Goal: Information Seeking & Learning: Learn about a topic

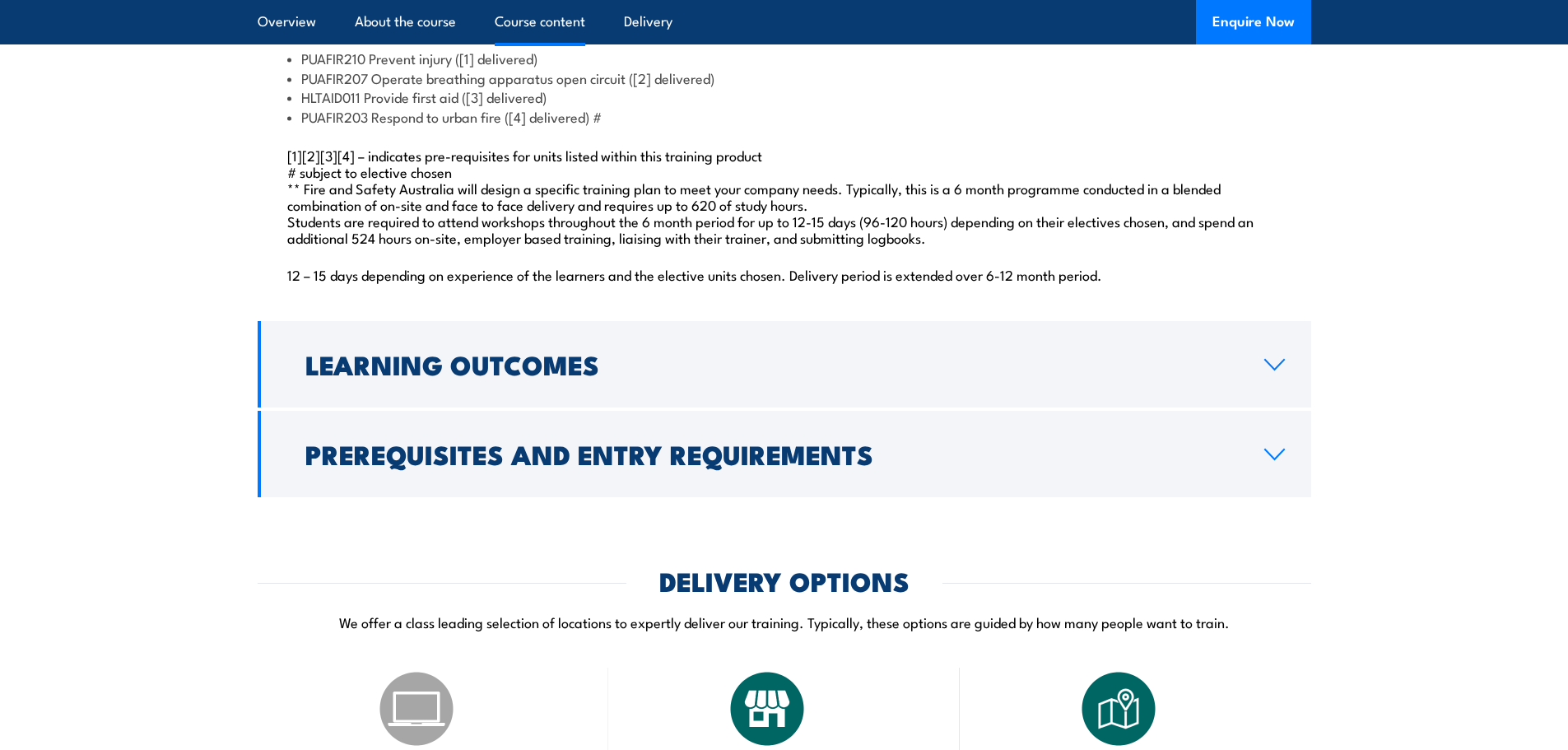
scroll to position [1647, 0]
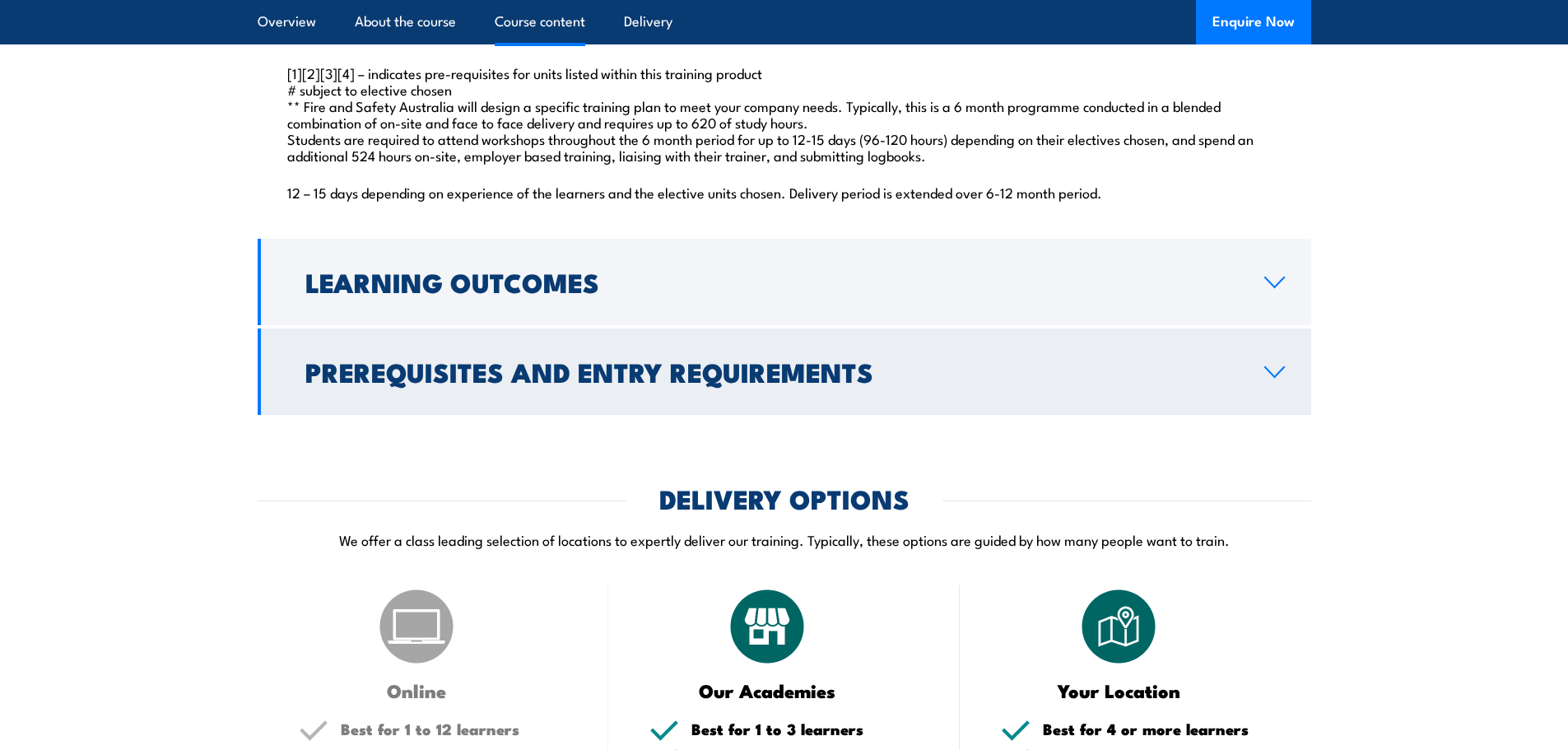
click at [1277, 378] on icon at bounding box center [1275, 372] width 23 height 13
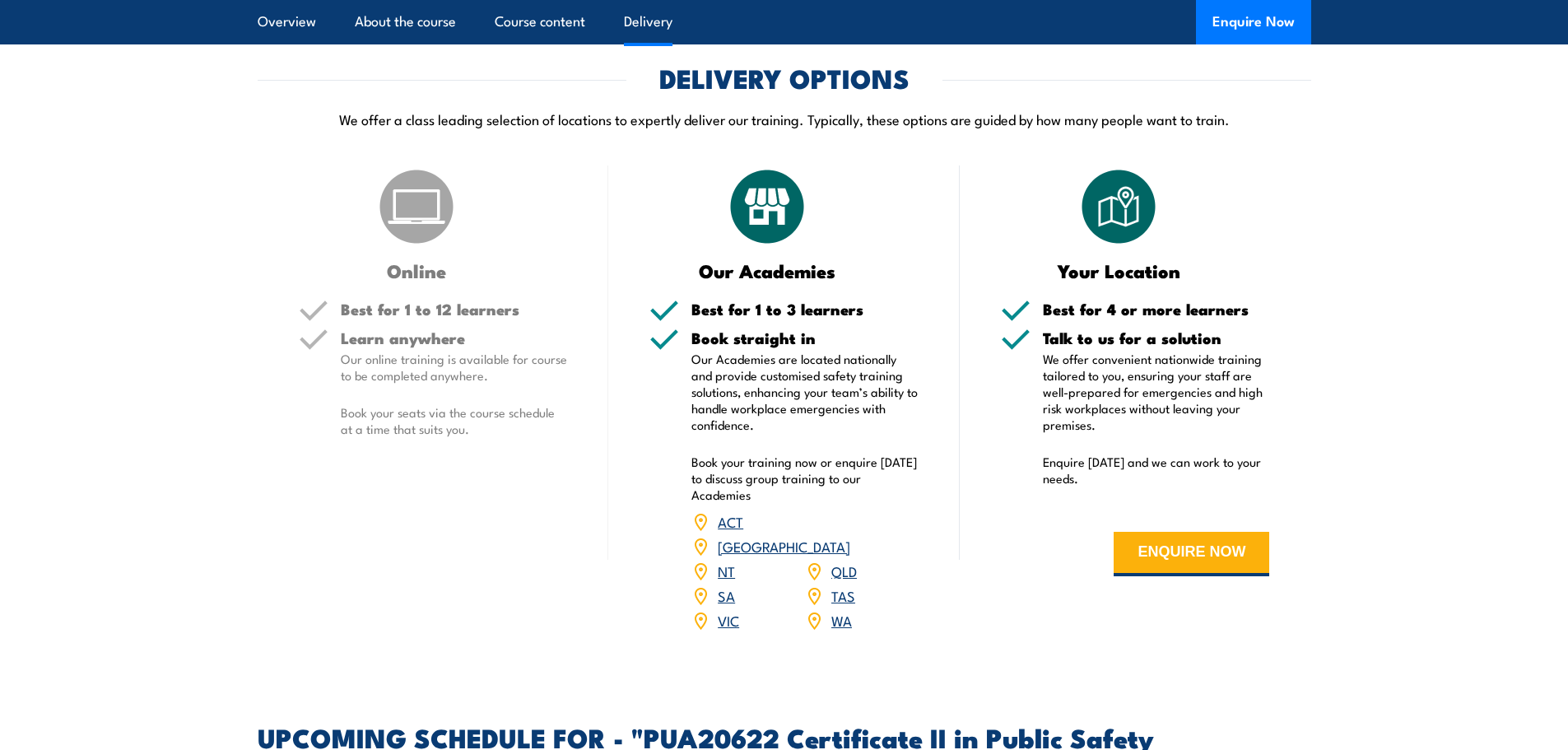
scroll to position [2464, 0]
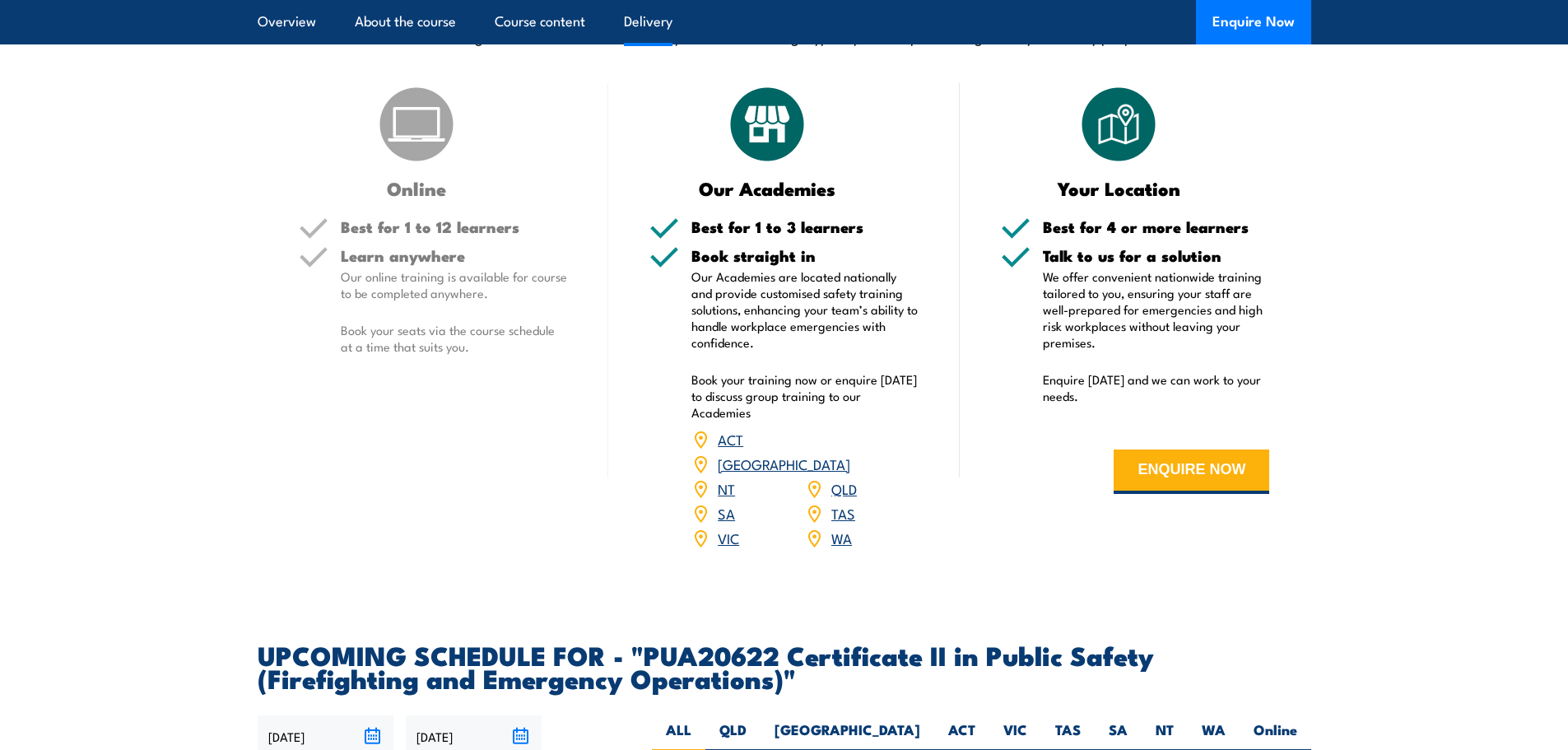
click at [453, 263] on h5 "Learn anywhere" at bounding box center [453, 255] width 227 height 16
click at [418, 249] on div "Online Best for 1 to 12 learners Learn anywhere Our online training is availabl…" at bounding box center [434, 327] width 352 height 488
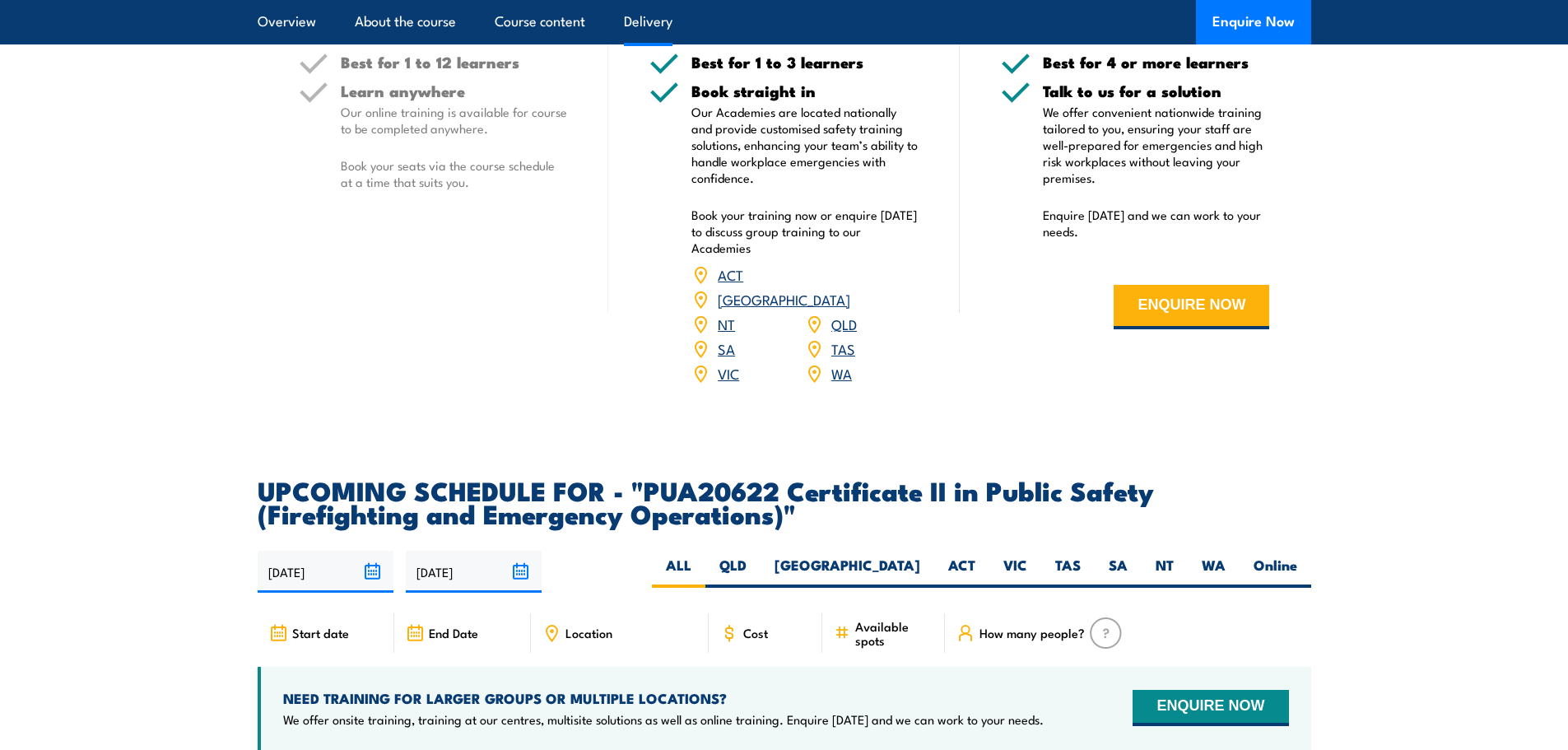
scroll to position [2710, 0]
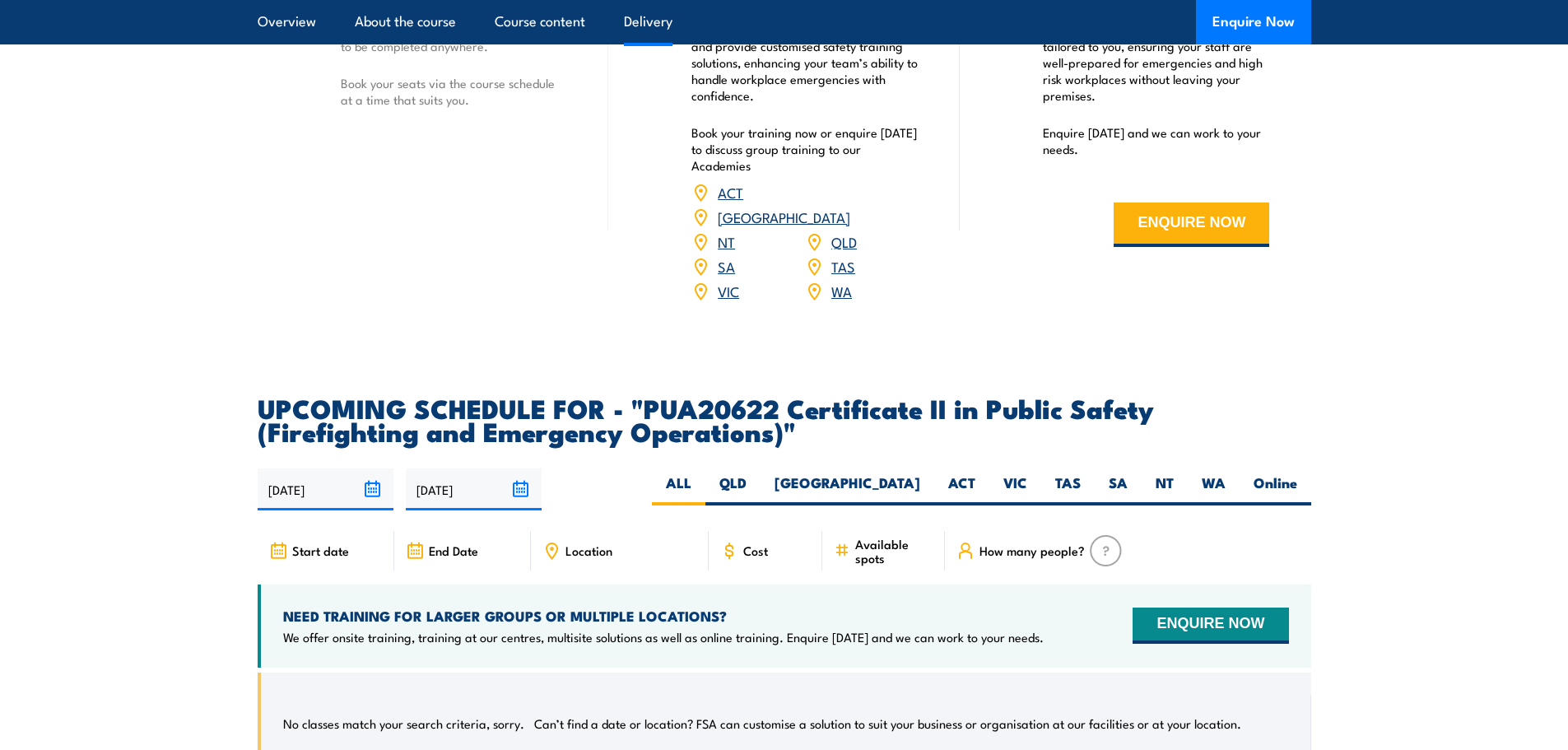
click at [849, 251] on link "QLD" at bounding box center [844, 241] width 25 height 20
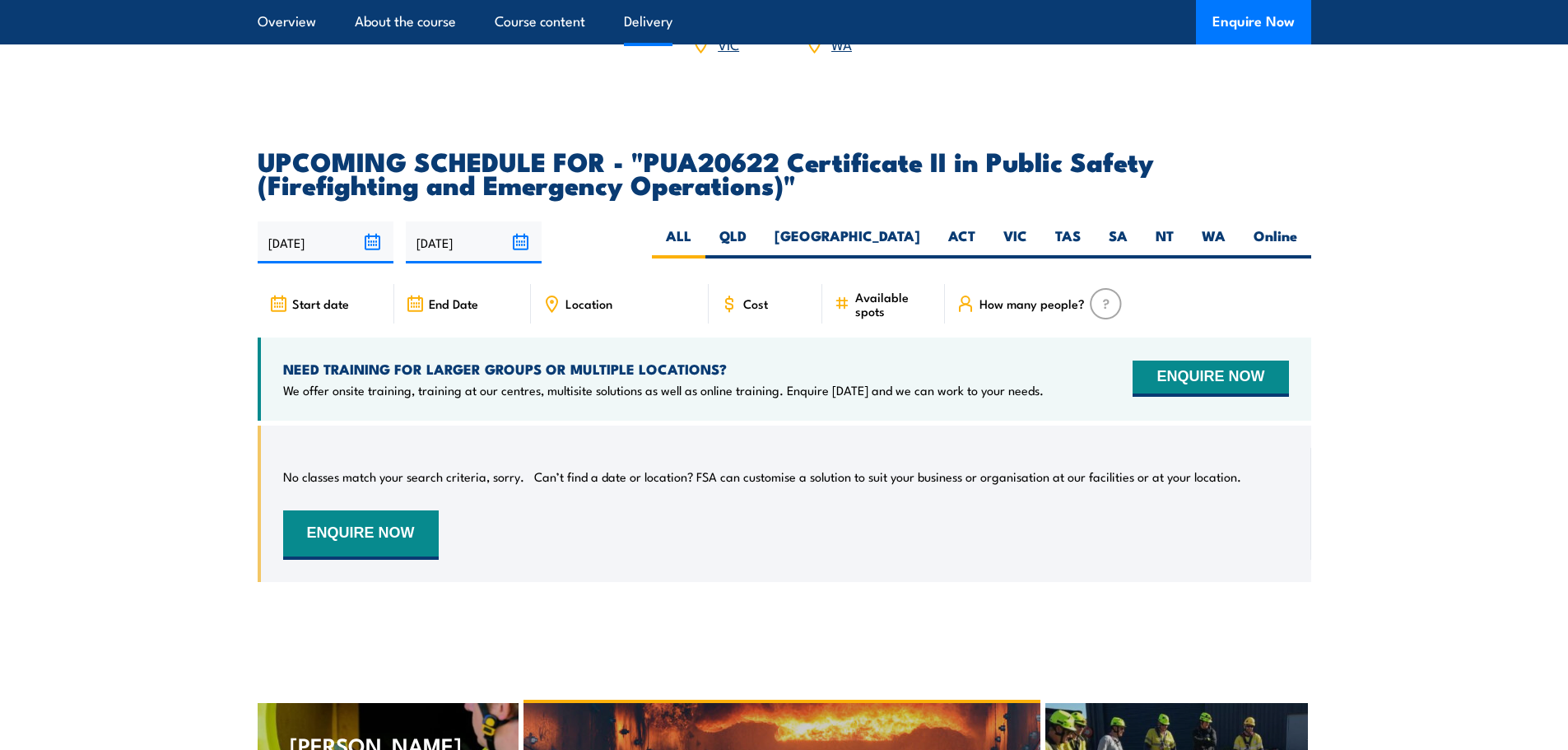
scroll to position [3040, 0]
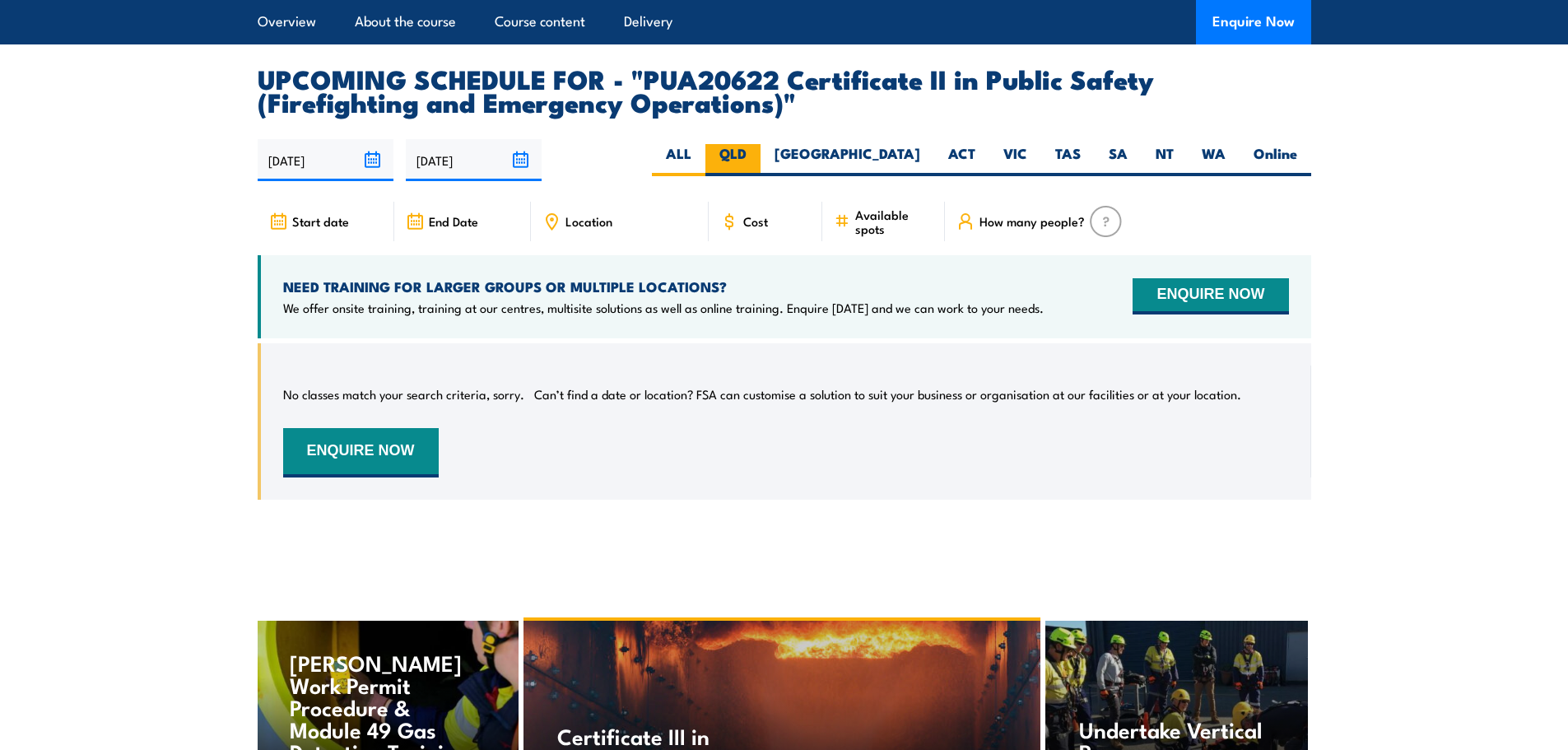
click at [760, 171] on label "QLD" at bounding box center [733, 160] width 55 height 32
click at [757, 154] on input "QLD" at bounding box center [752, 149] width 10 height 10
radio input "true"
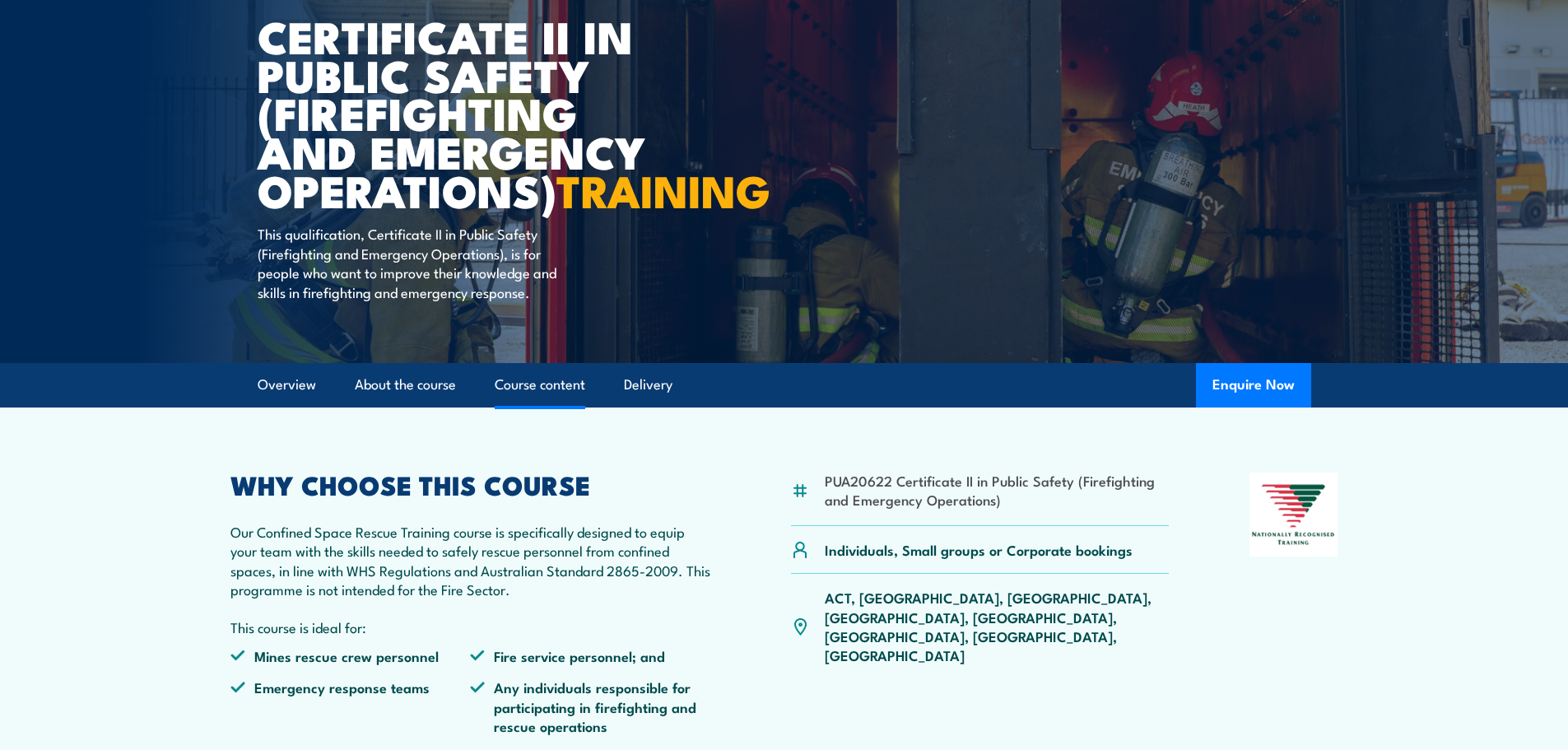
click at [544, 407] on link "Course content" at bounding box center [540, 385] width 90 height 43
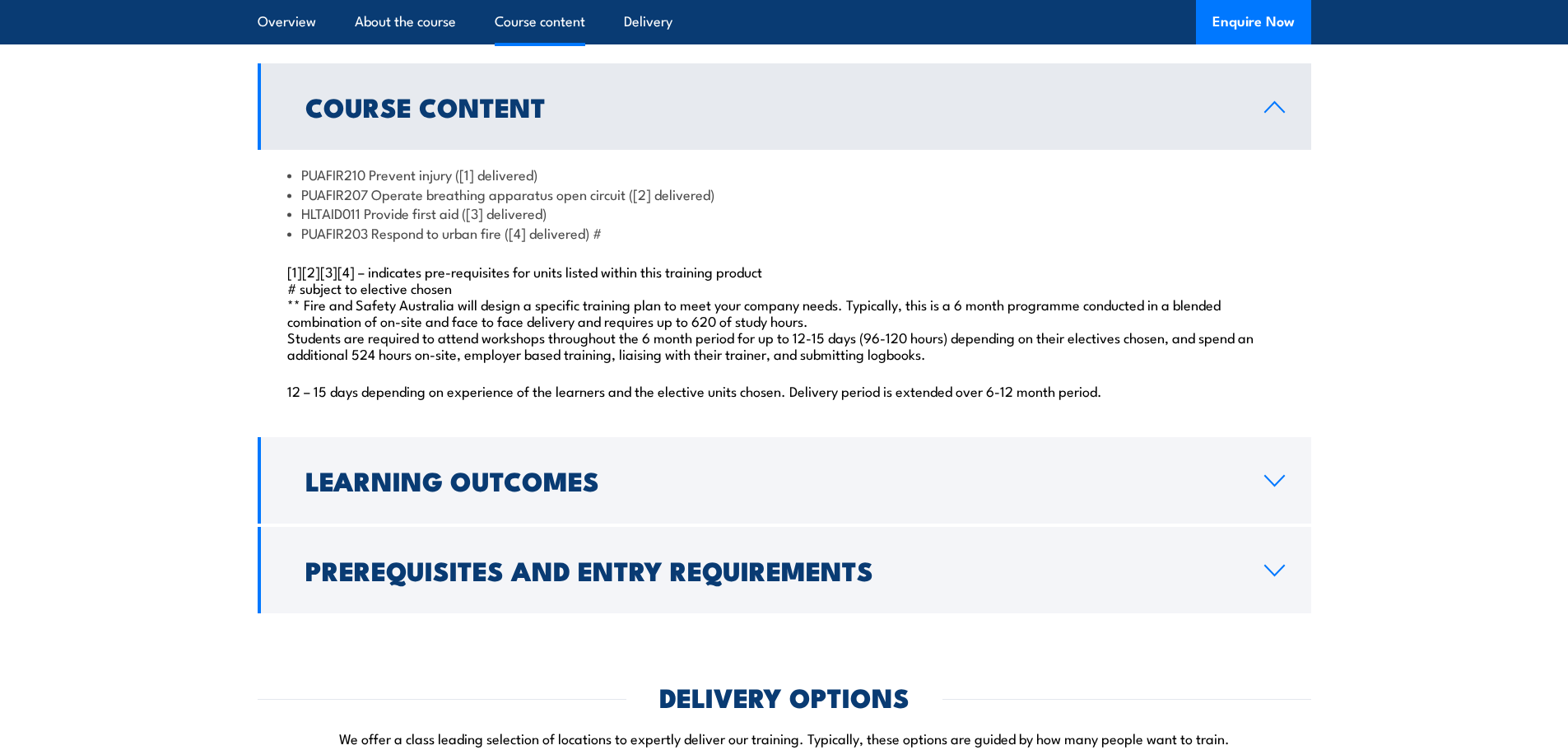
scroll to position [1696, 0]
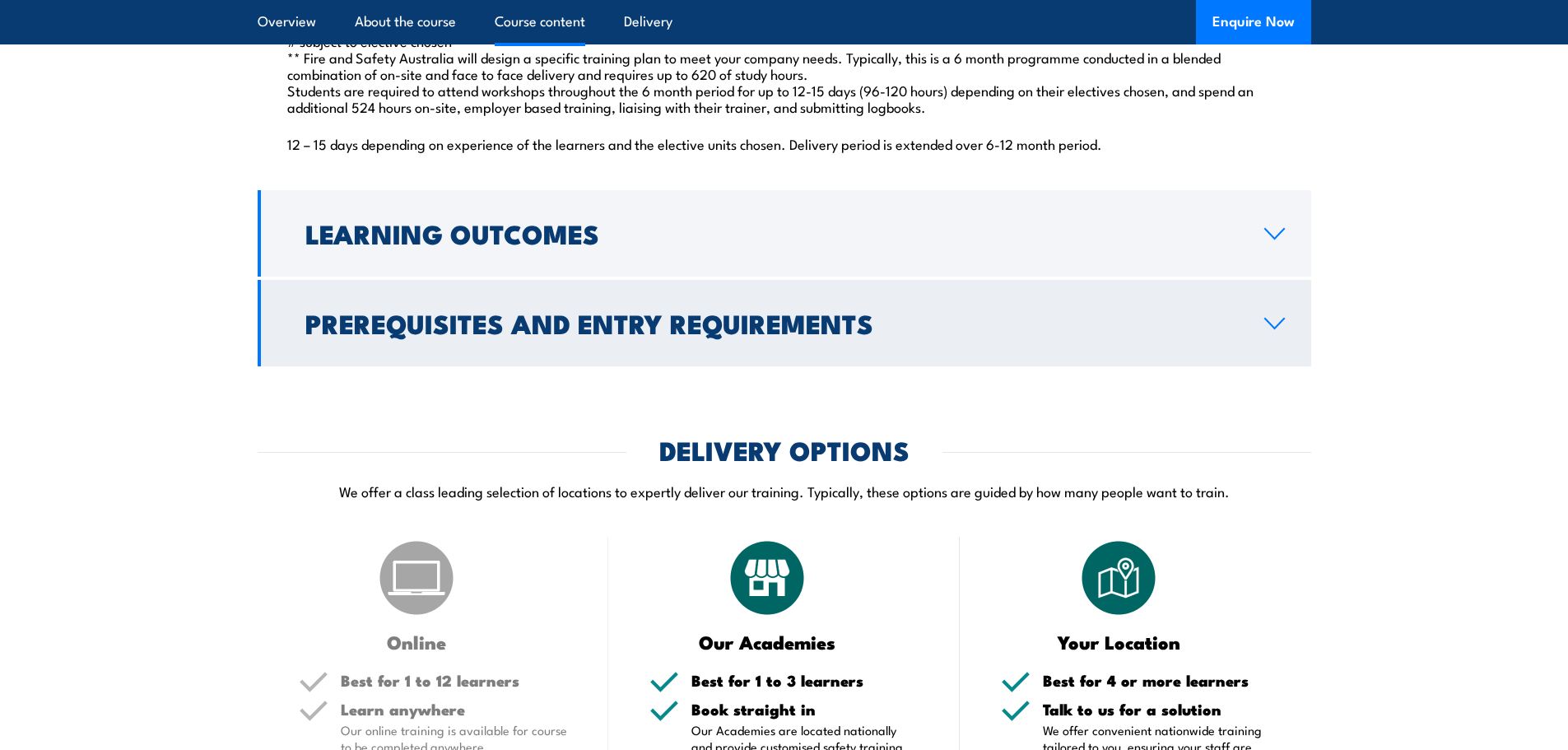
click at [645, 334] on h2 "Prerequisites and Entry Requirements" at bounding box center [771, 323] width 932 height 23
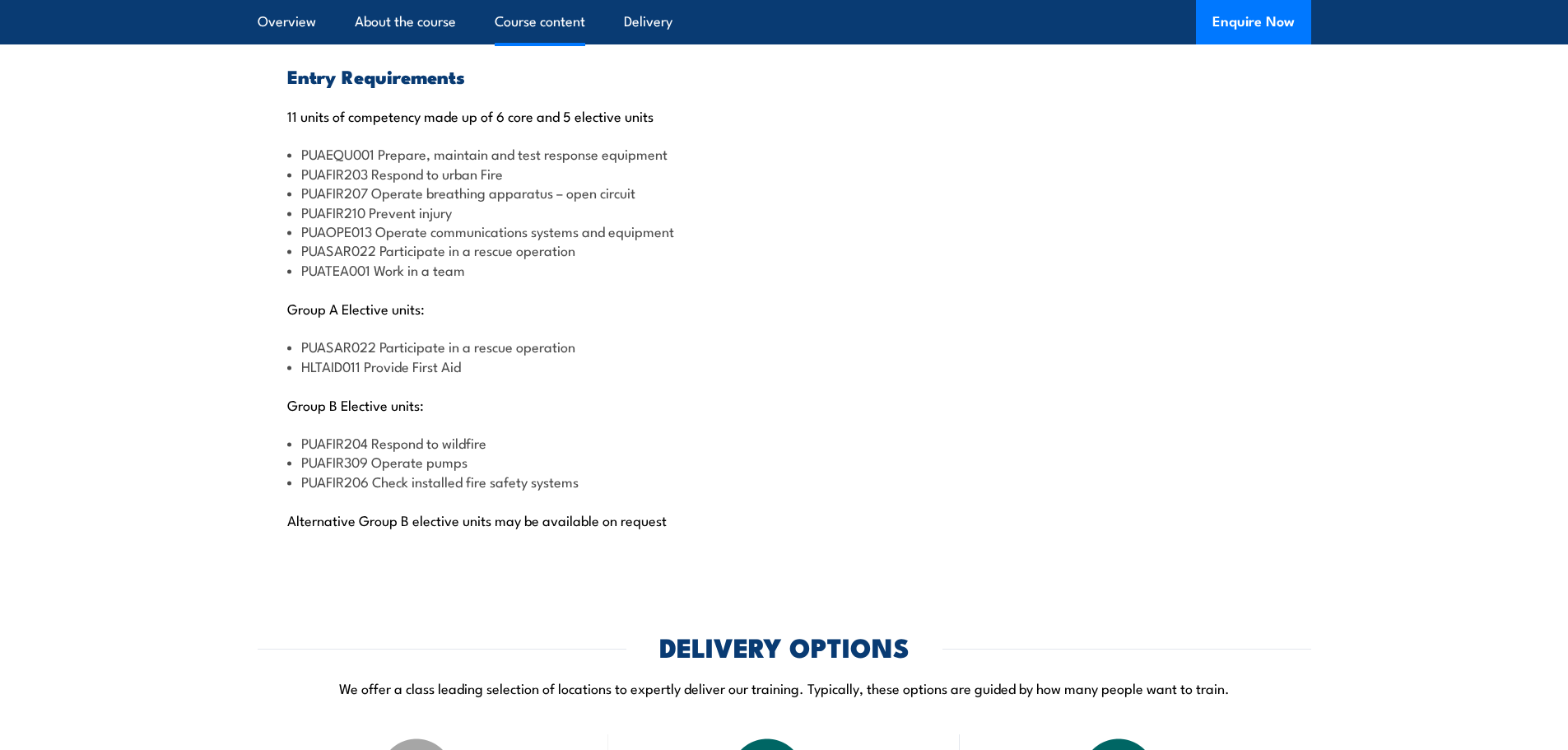
scroll to position [1565, 0]
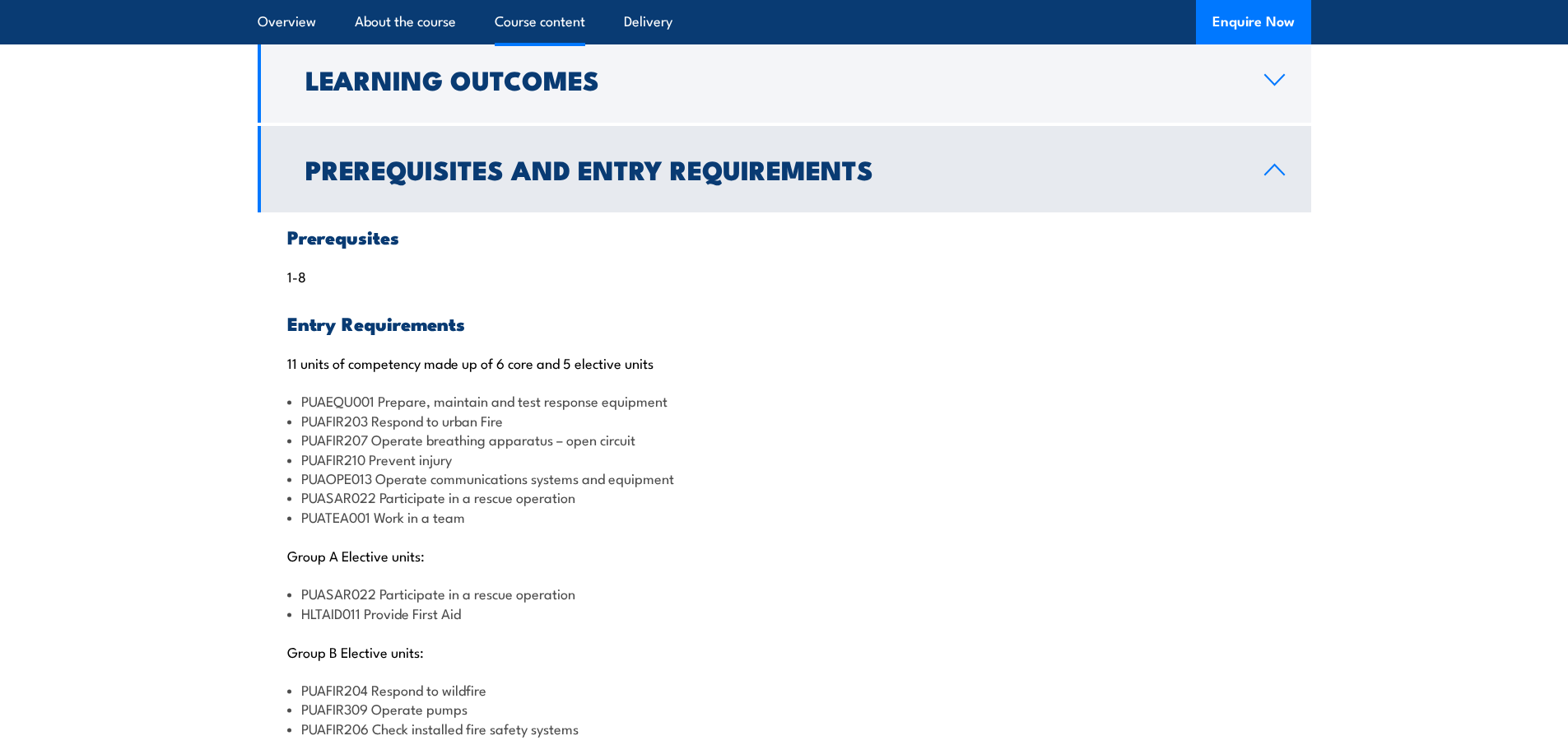
click at [587, 181] on h2 "Prerequisites and Entry Requirements" at bounding box center [771, 168] width 932 height 23
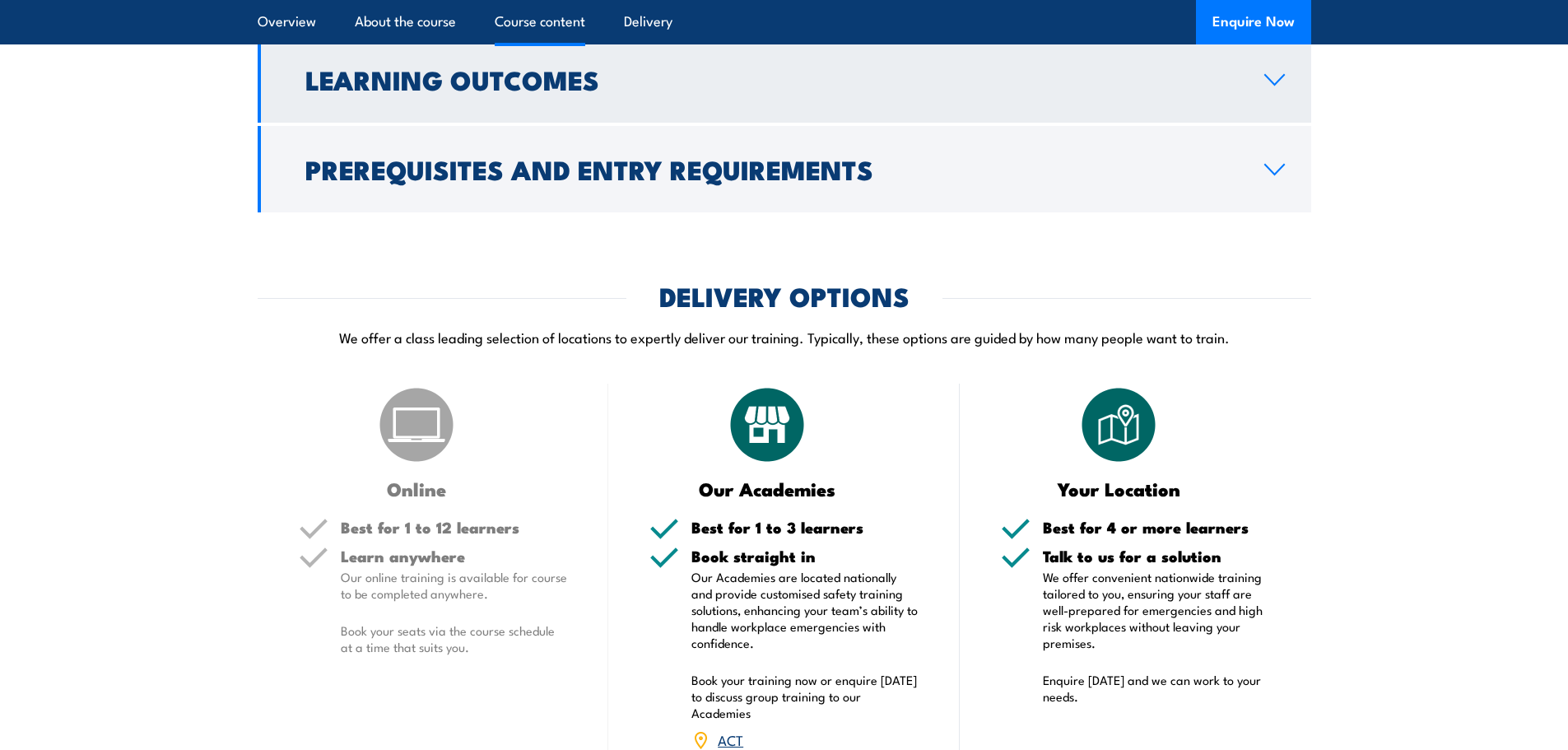
click at [569, 122] on link "Learning Outcomes" at bounding box center [784, 79] width 1053 height 87
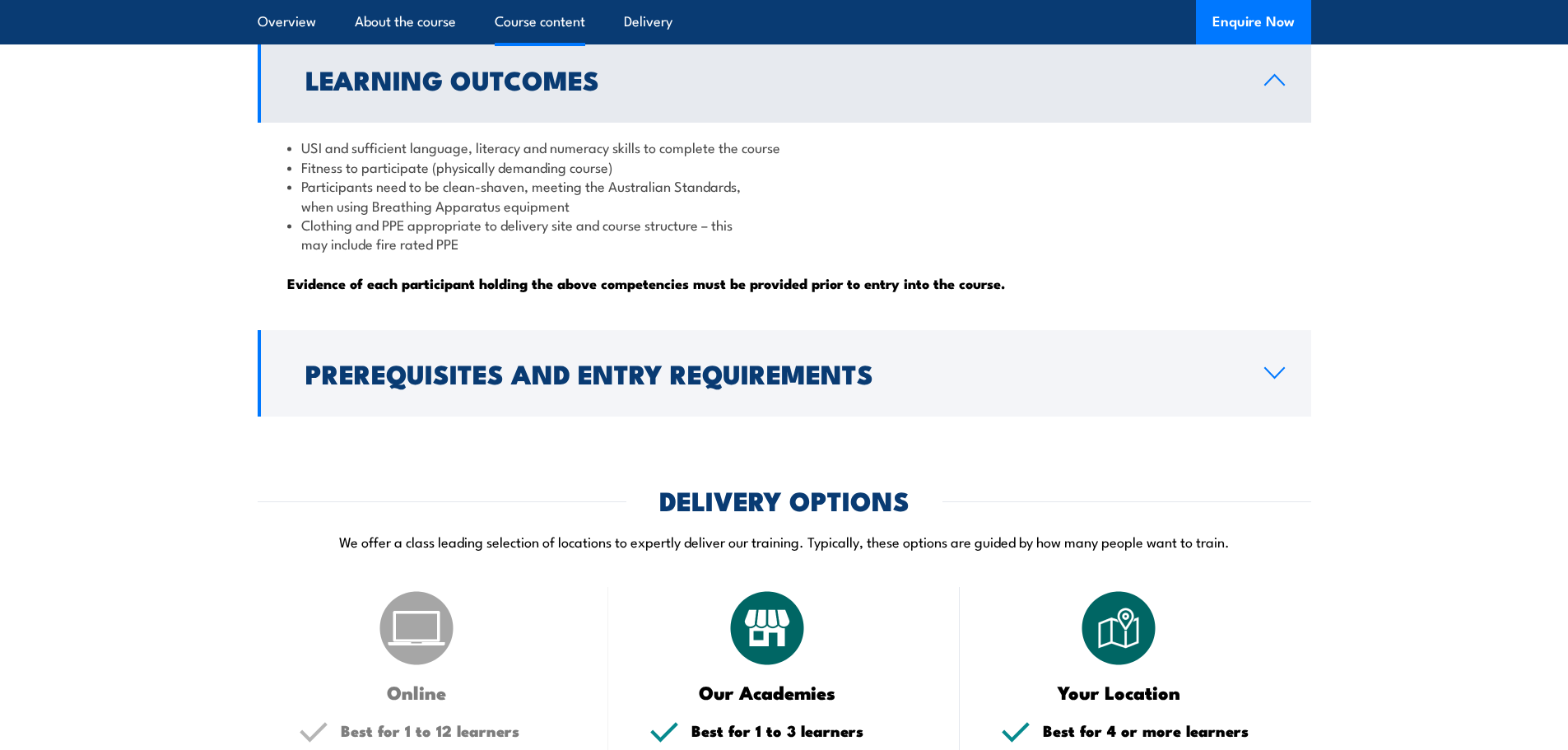
click at [569, 122] on link "Learning Outcomes" at bounding box center [784, 79] width 1053 height 87
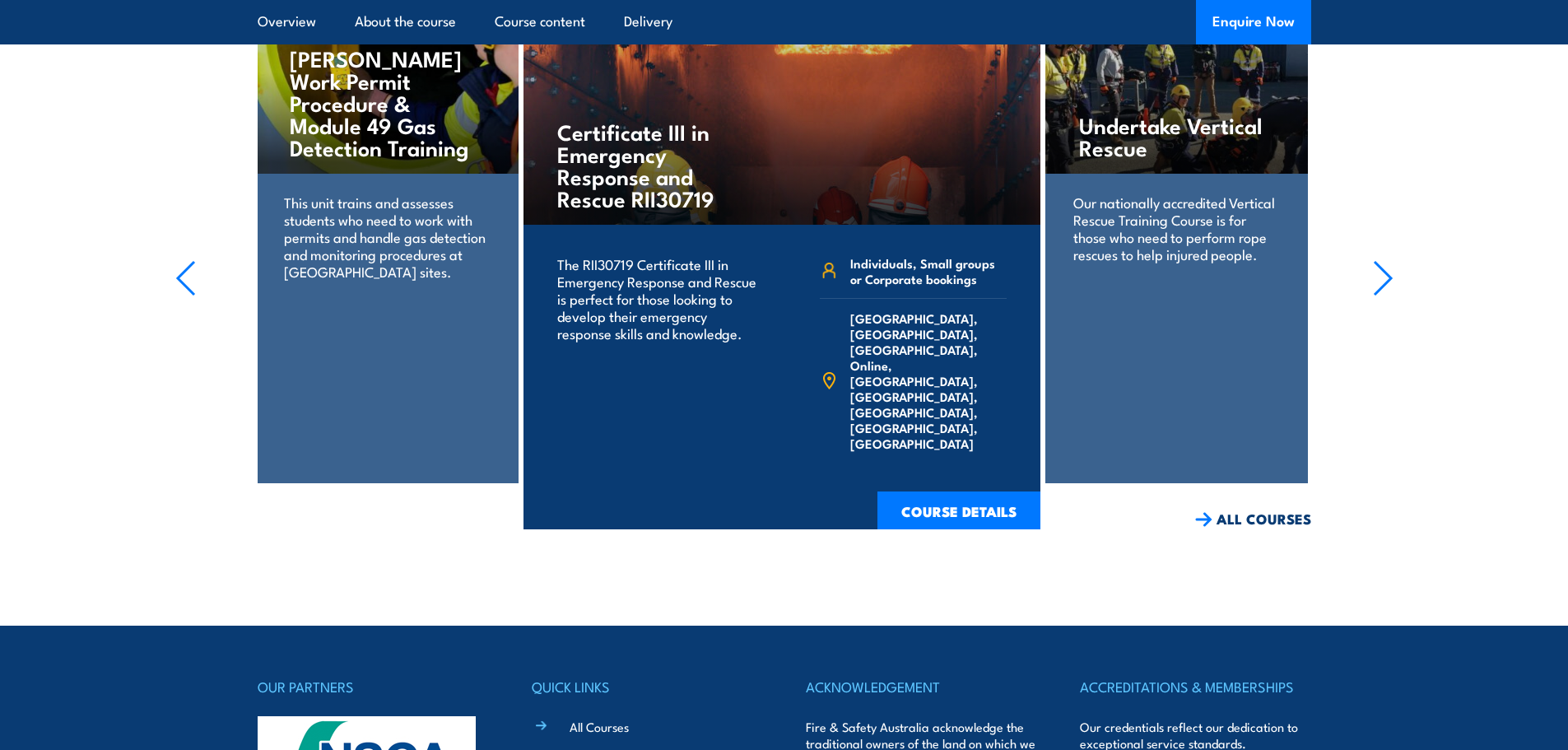
scroll to position [2964, 0]
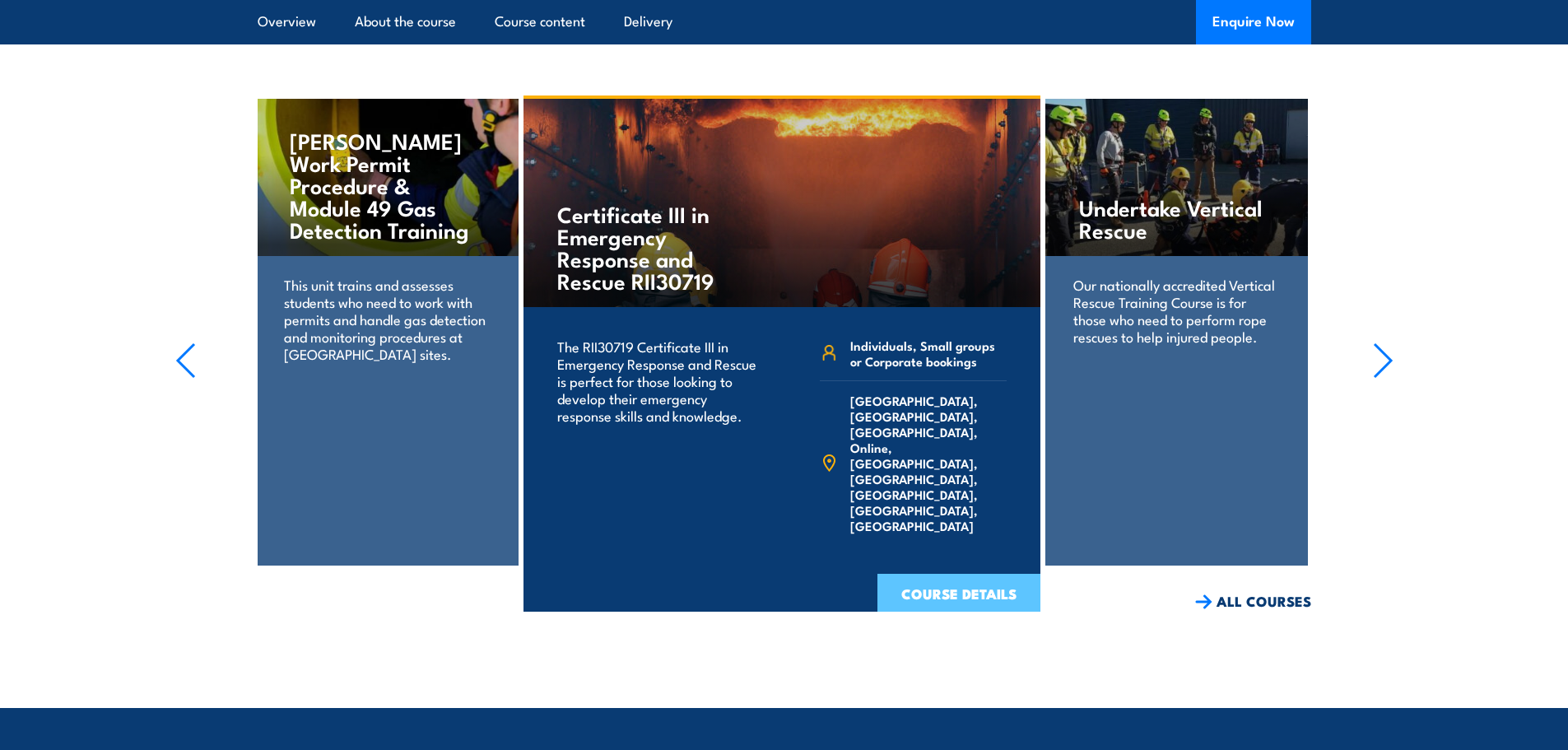
click at [954, 602] on link "COURSE DETAILS" at bounding box center [958, 595] width 163 height 42
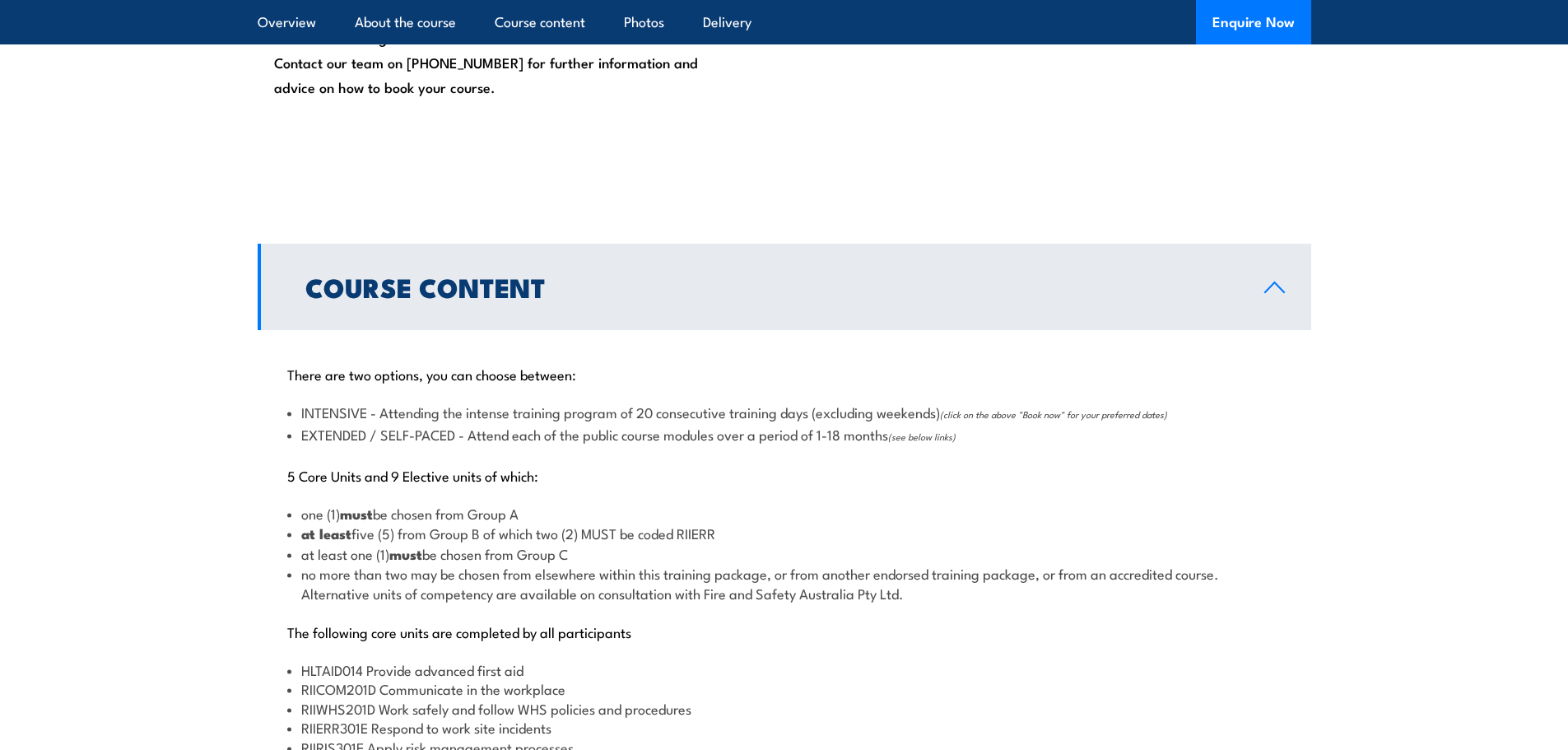
scroll to position [1564, 0]
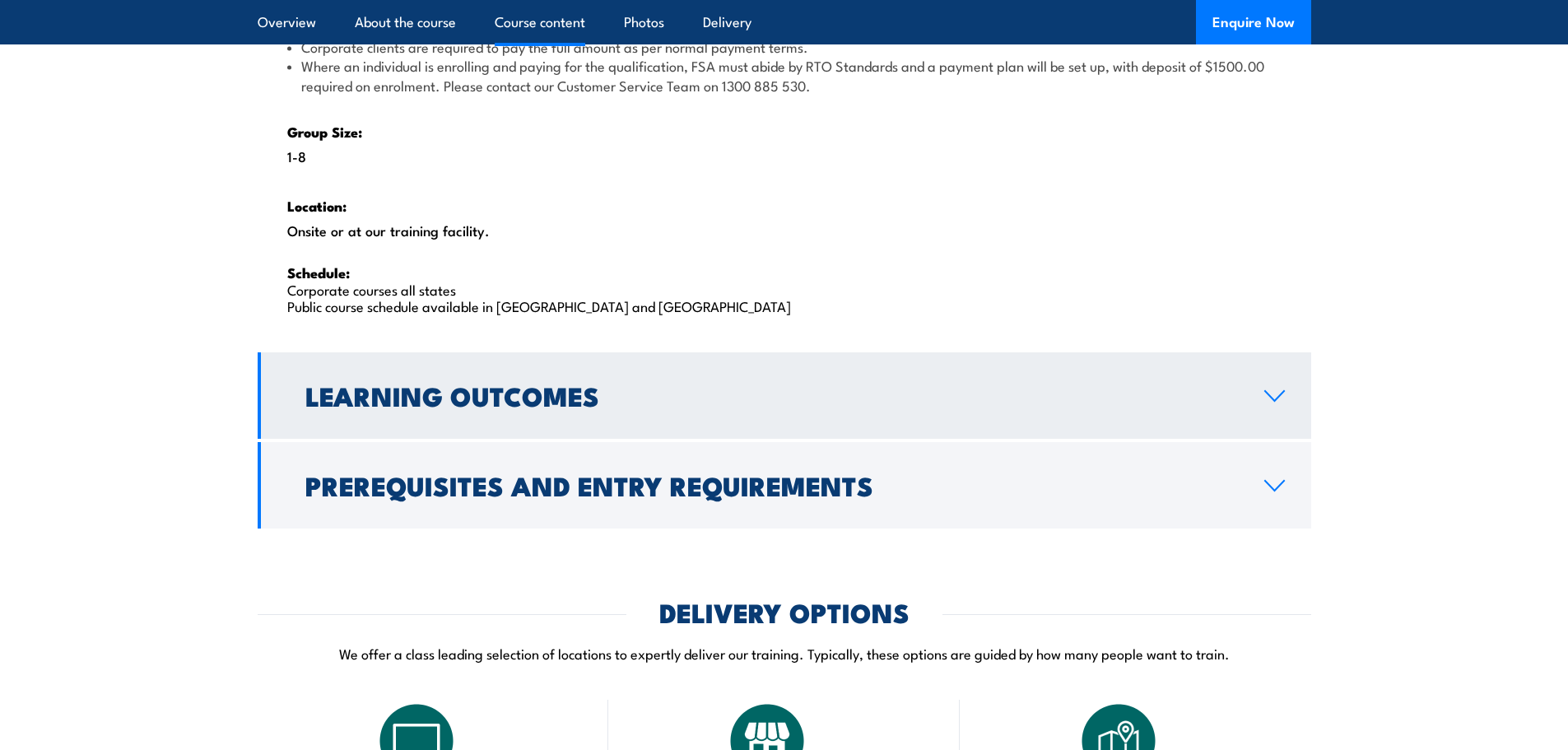
click at [497, 391] on h2 "Learning Outcomes" at bounding box center [771, 395] width 932 height 23
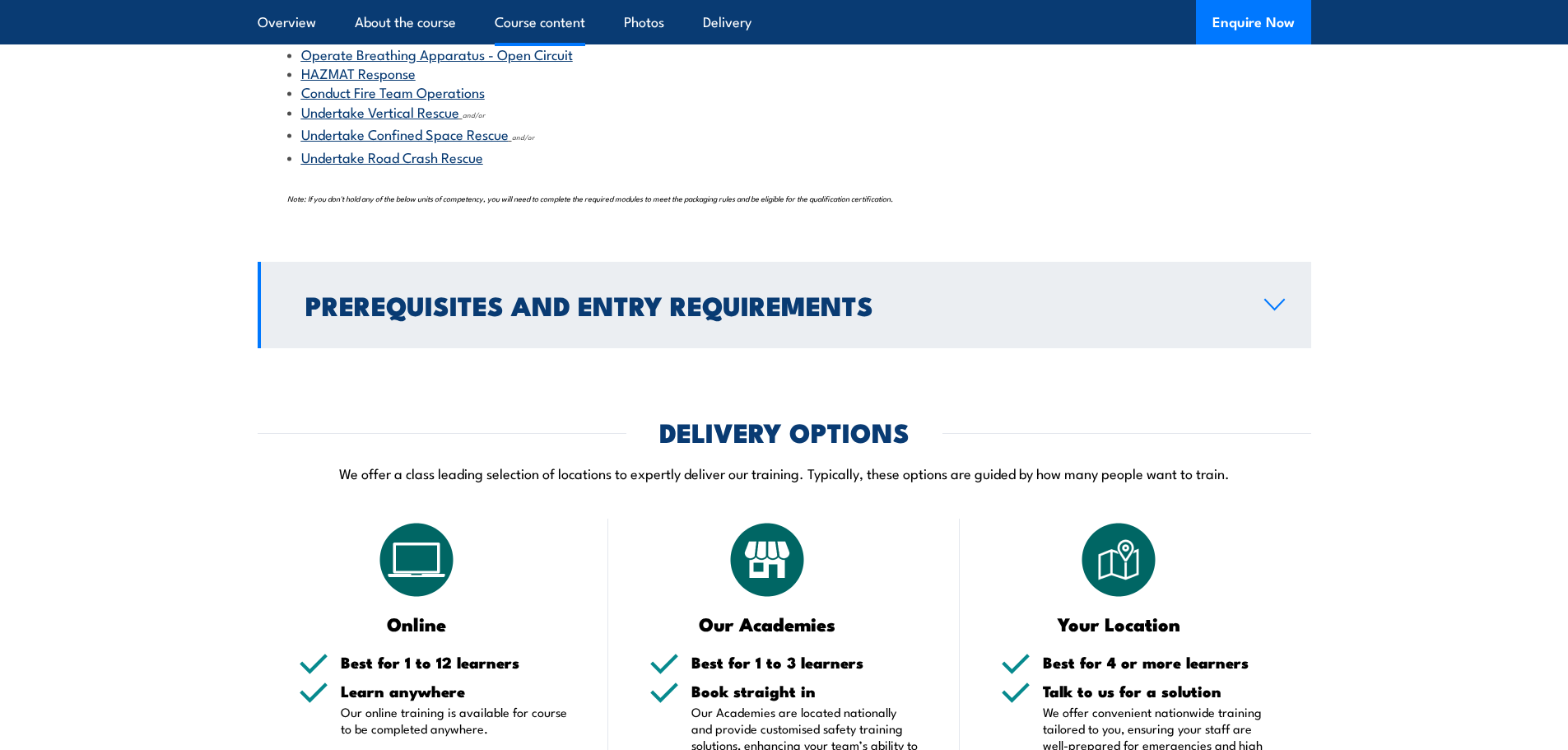
scroll to position [1788, 0]
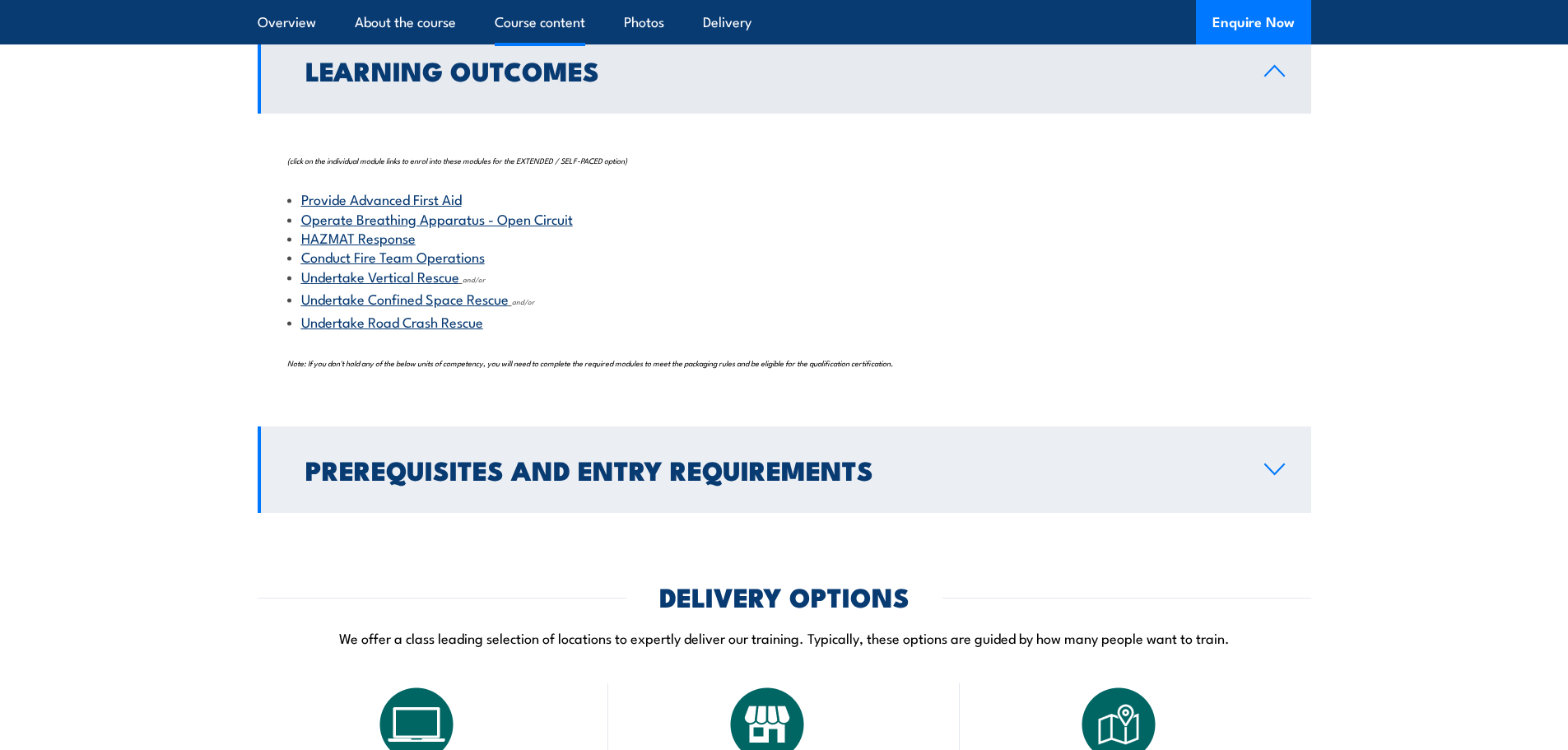
click at [503, 458] on h2 "Prerequisites and Entry Requirements" at bounding box center [771, 469] width 932 height 23
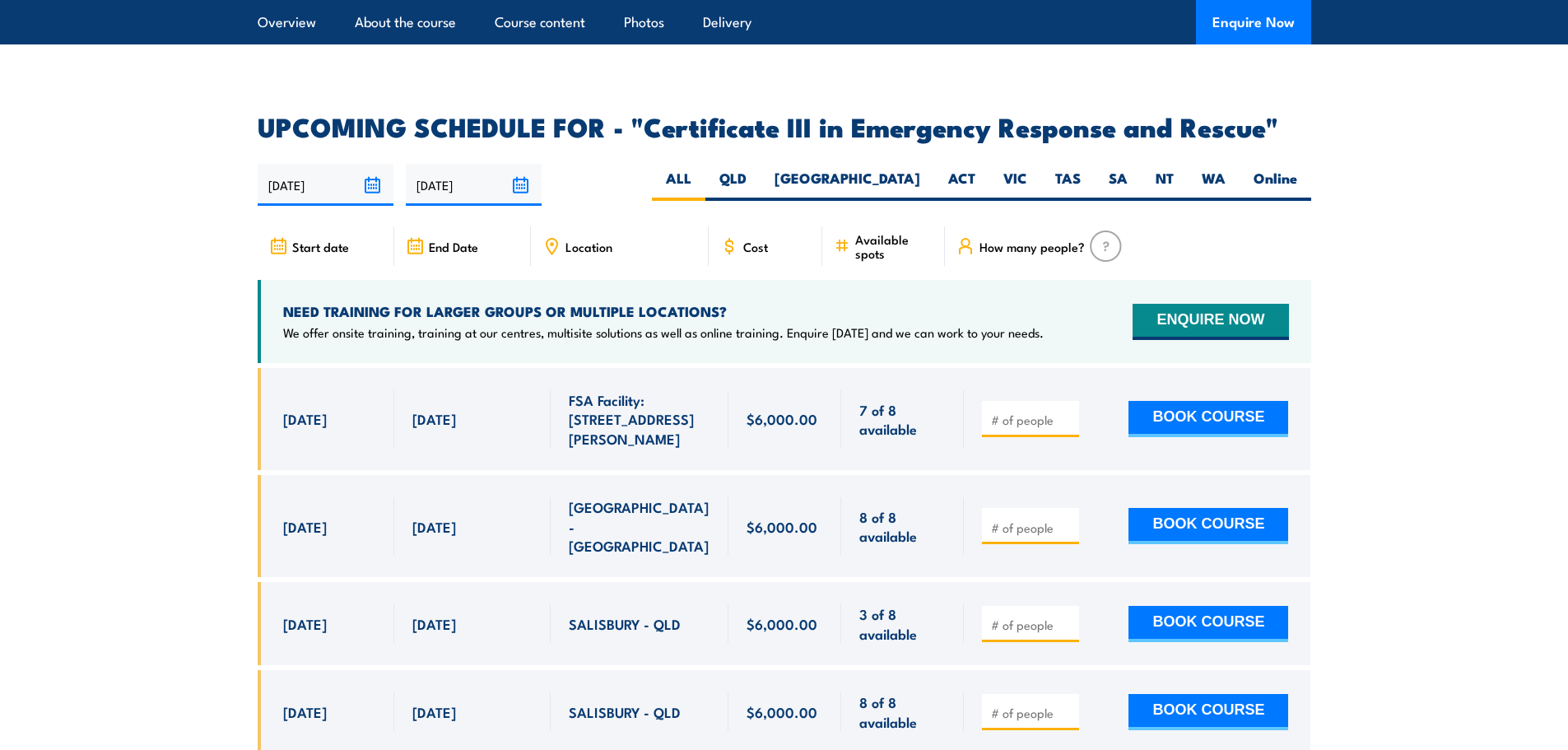
scroll to position [3199, 0]
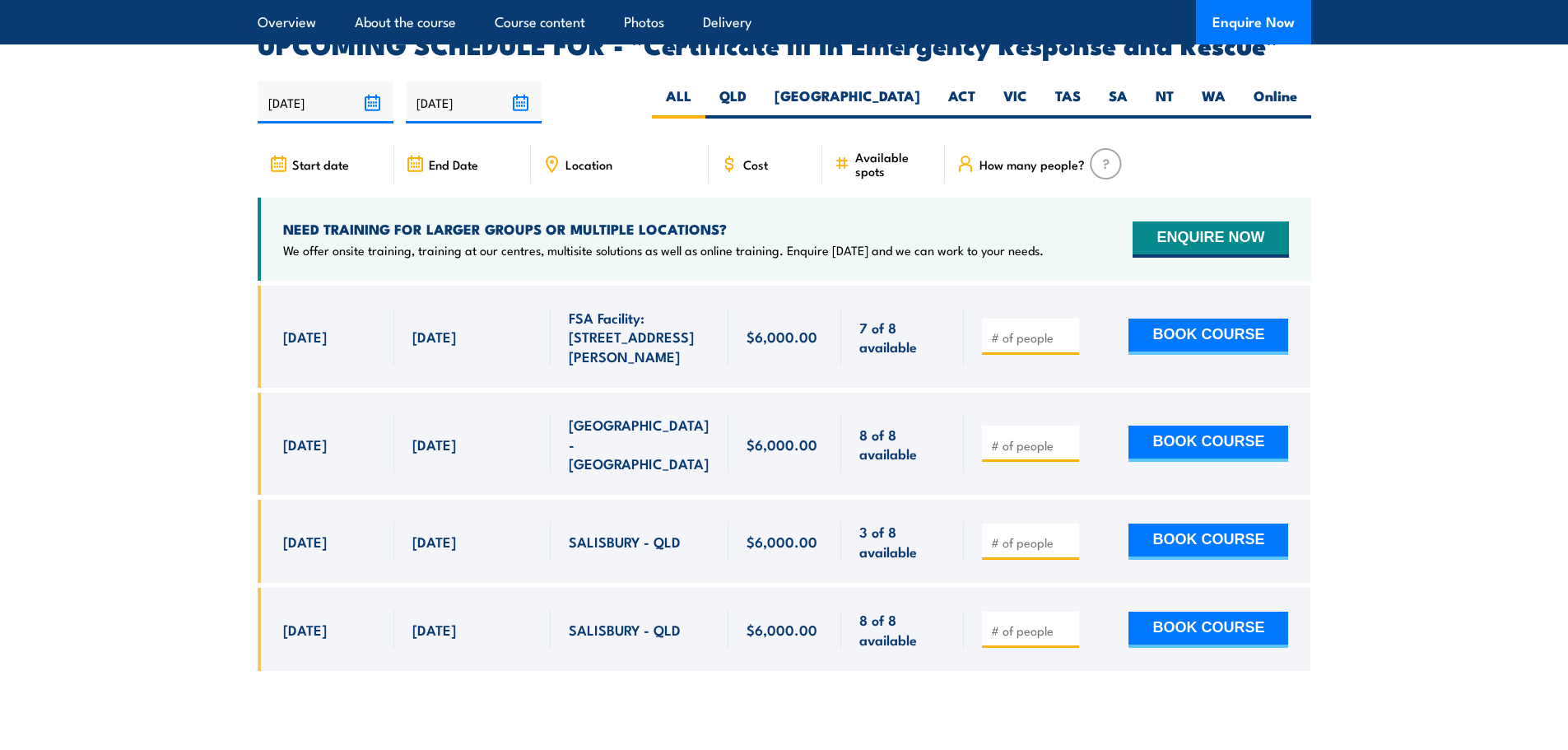
click at [891, 610] on span "8 of 8 available" at bounding box center [902, 629] width 87 height 39
click at [779, 620] on span "$6,000.00" at bounding box center [782, 630] width 71 height 19
drag, startPoint x: 294, startPoint y: 588, endPoint x: 504, endPoint y: 589, distance: 210.0
click at [504, 589] on div "28 Oct, 2025 - 21 Nov, 2025" at bounding box center [784, 630] width 1053 height 83
click at [510, 610] on div "21 Nov, 2025" at bounding box center [472, 629] width 120 height 39
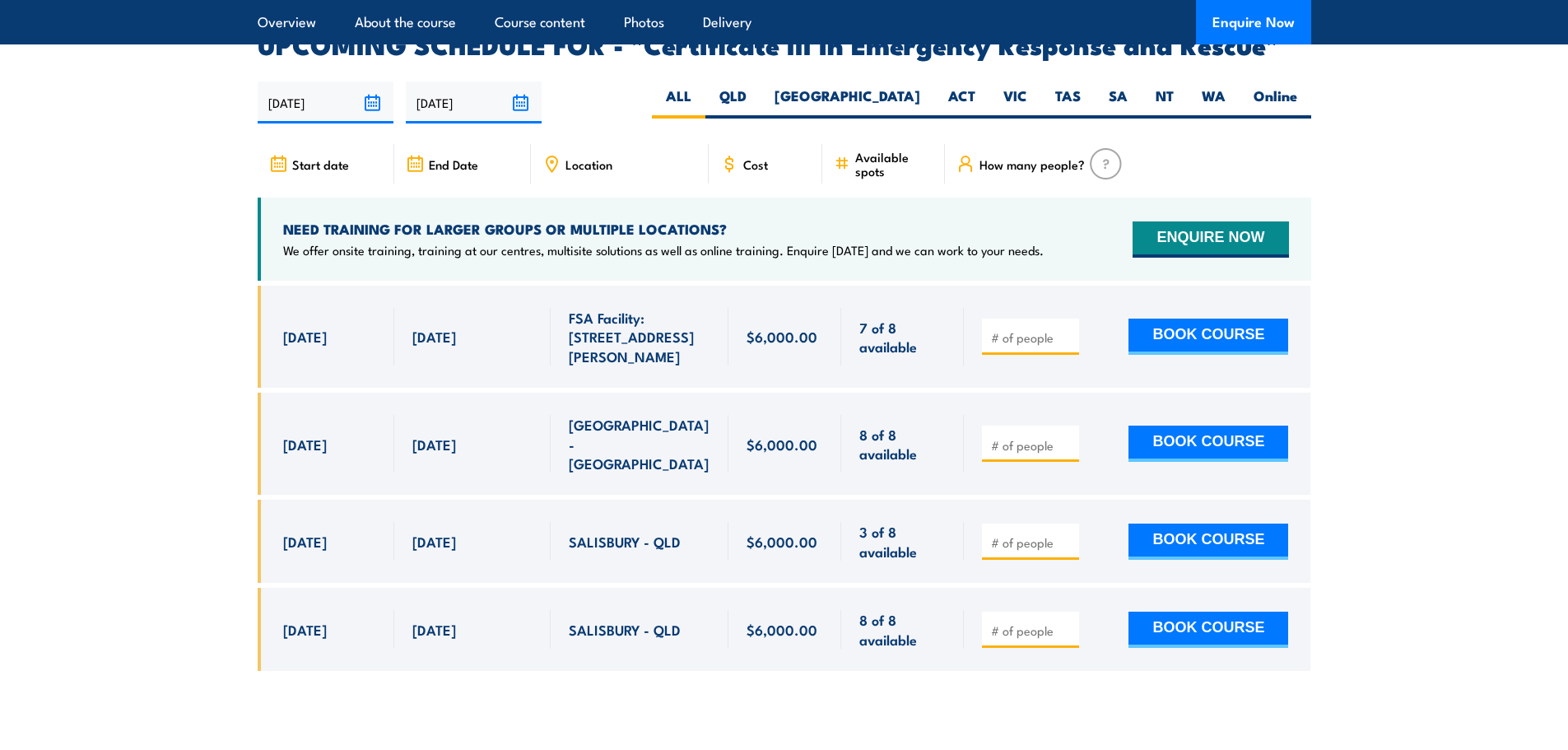
click at [456, 620] on span "21 Nov, 2025" at bounding box center [434, 630] width 43 height 19
drag, startPoint x: 691, startPoint y: 586, endPoint x: 555, endPoint y: 565, distance: 137.6
click at [555, 588] on div "SALISBURY - QLD" at bounding box center [639, 630] width 178 height 83
drag, startPoint x: 651, startPoint y: 620, endPoint x: 681, endPoint y: 645, distance: 39.1
click at [653, 621] on div "SALISBURY - QLD" at bounding box center [639, 630] width 178 height 83
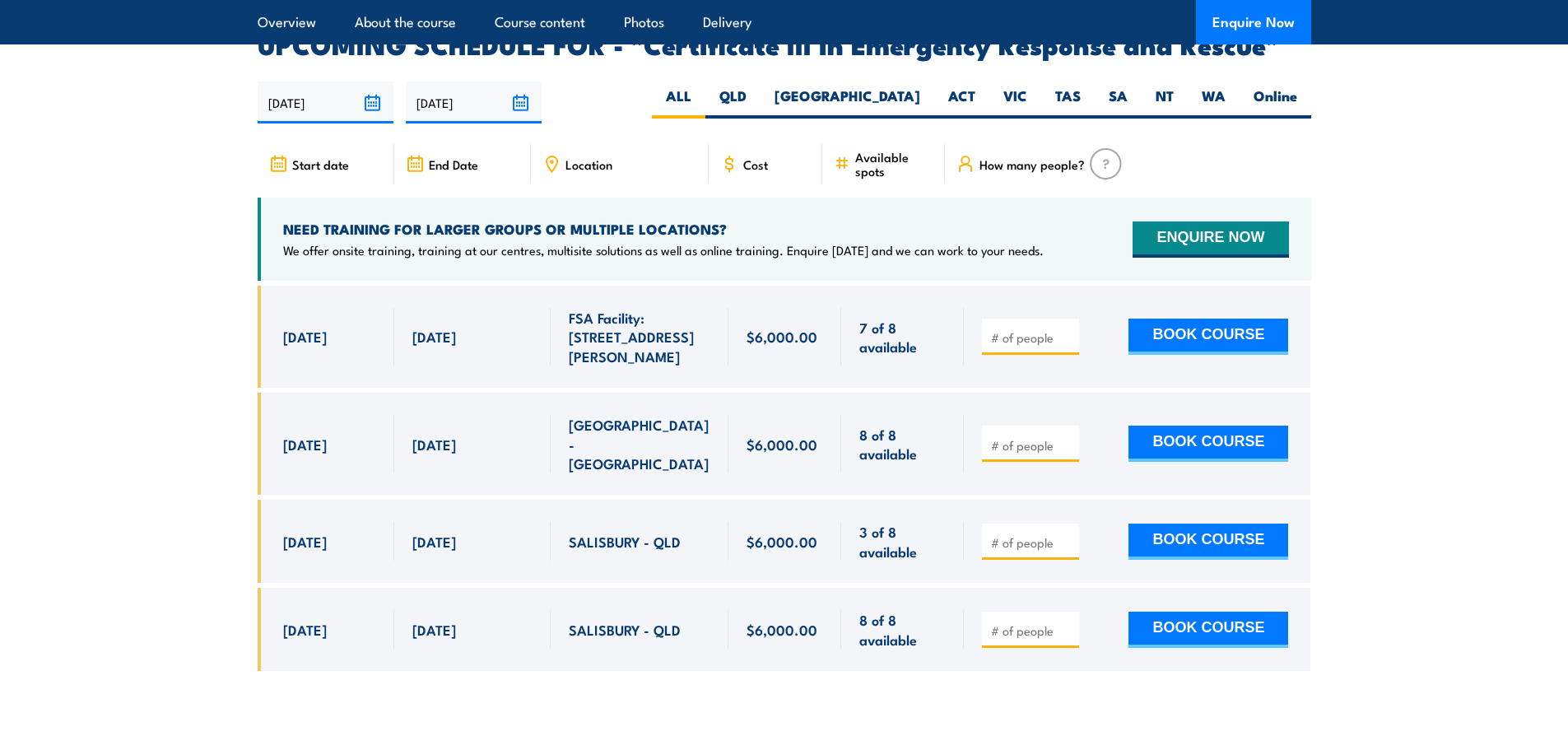
click at [780, 610] on div "$6,000.00" at bounding box center [785, 629] width 77 height 39
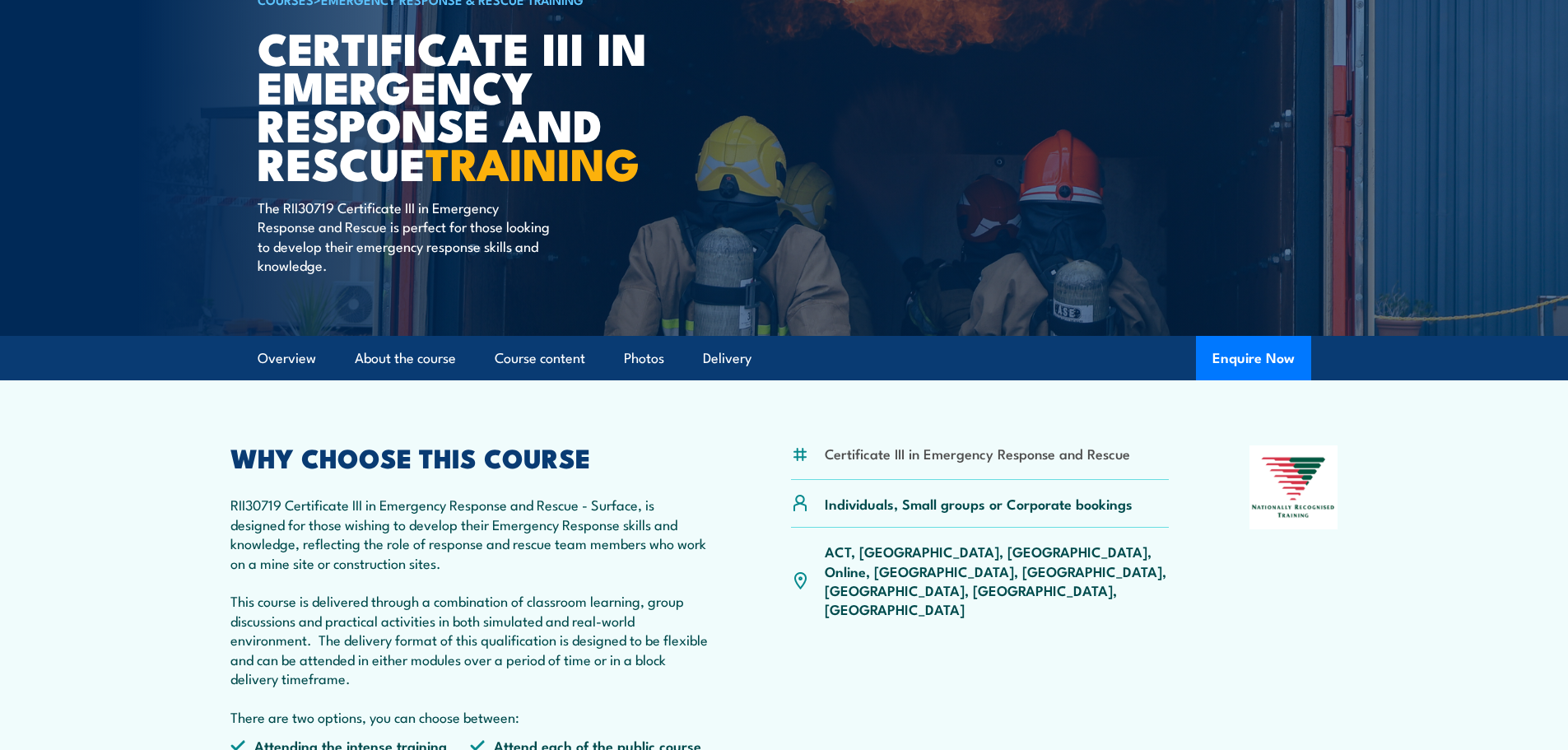
scroll to position [0, 0]
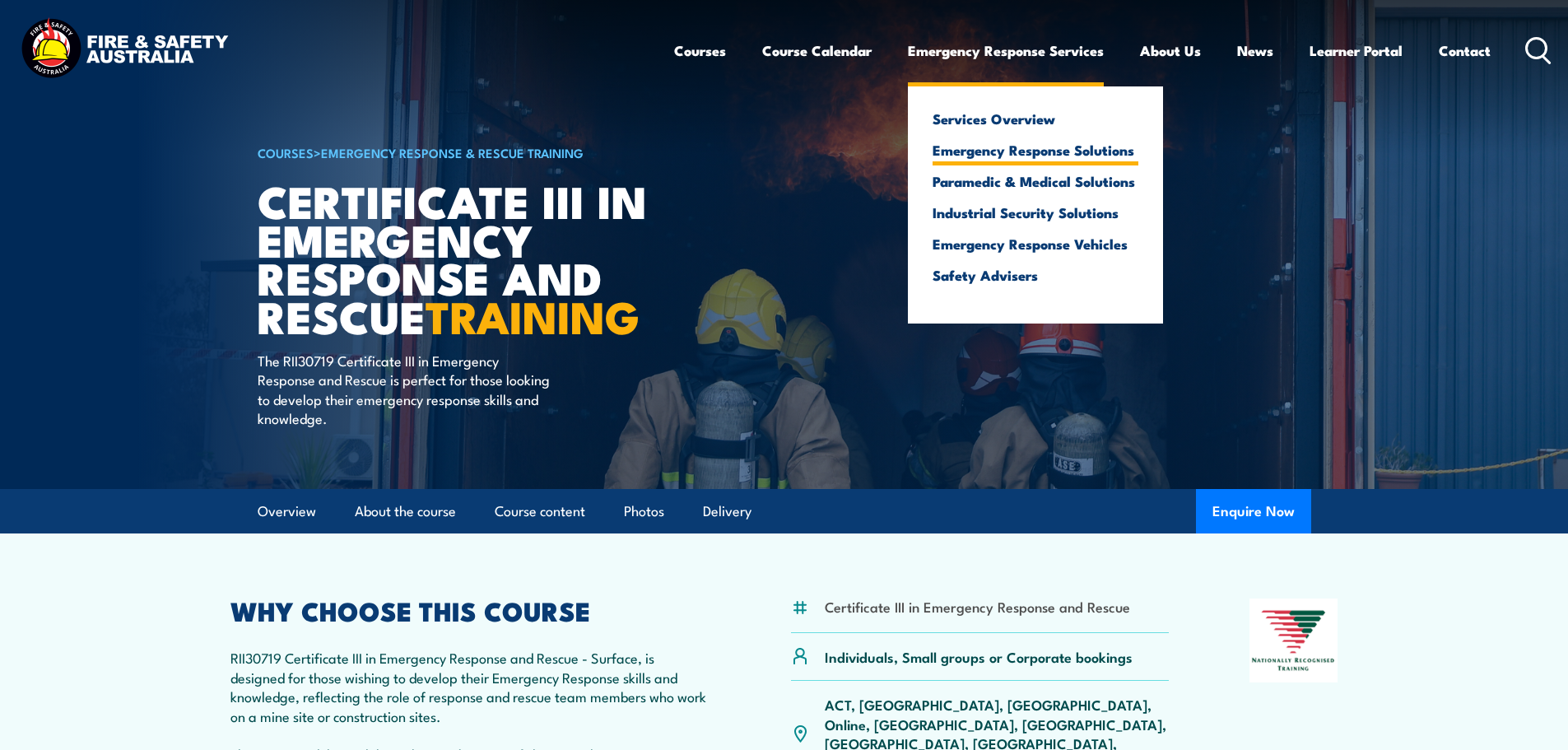
click at [990, 153] on link "Emergency Response Solutions" at bounding box center [1035, 150] width 206 height 15
